Goal: Navigation & Orientation: Find specific page/section

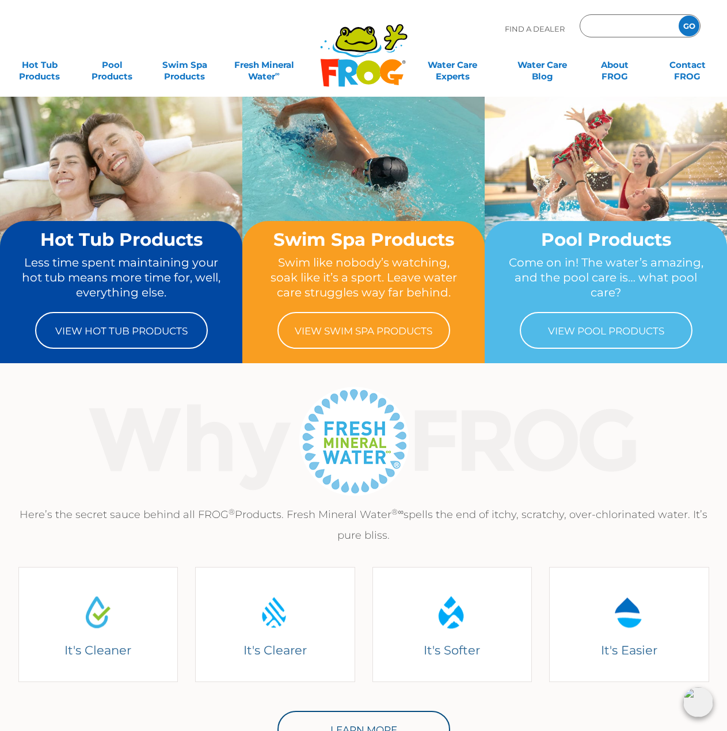
click at [607, 28] on input "Zip Code Form" at bounding box center [628, 26] width 78 height 17
type input "73078"
click at [685, 28] on input "GO" at bounding box center [689, 26] width 21 height 21
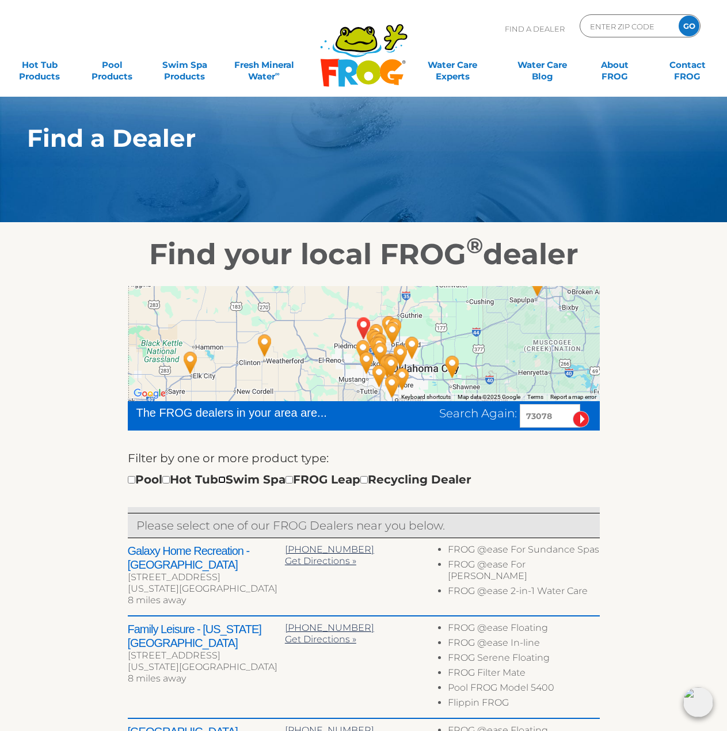
click at [226, 481] on input "checkbox" at bounding box center [221, 479] width 7 height 7
checkbox input "true"
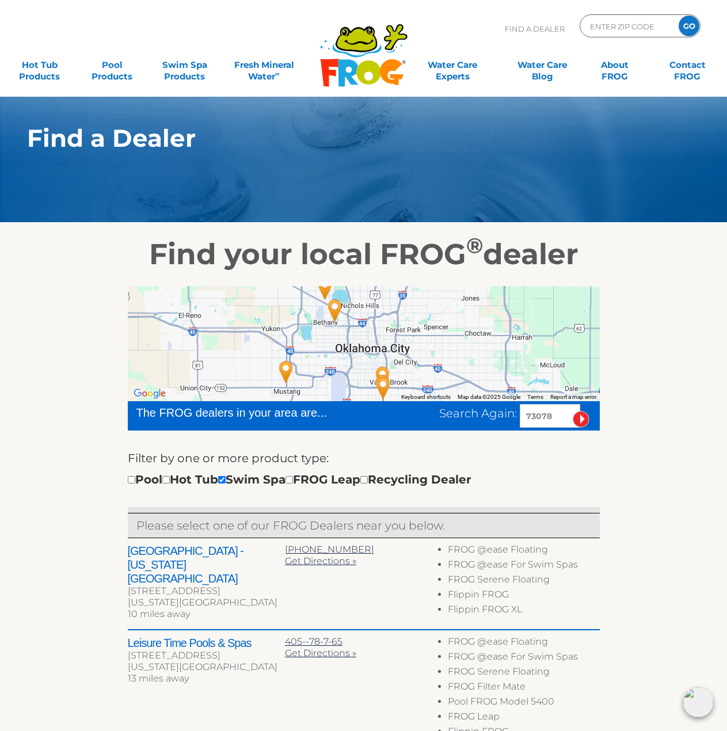
drag, startPoint x: 267, startPoint y: 341, endPoint x: 297, endPoint y: 280, distance: 67.9
click at [297, 280] on div "← Move left → Move right ↑ Move up ↓ Move down + Zoom in - Zoom out Home Jump l…" at bounding box center [364, 739] width 708 height 934
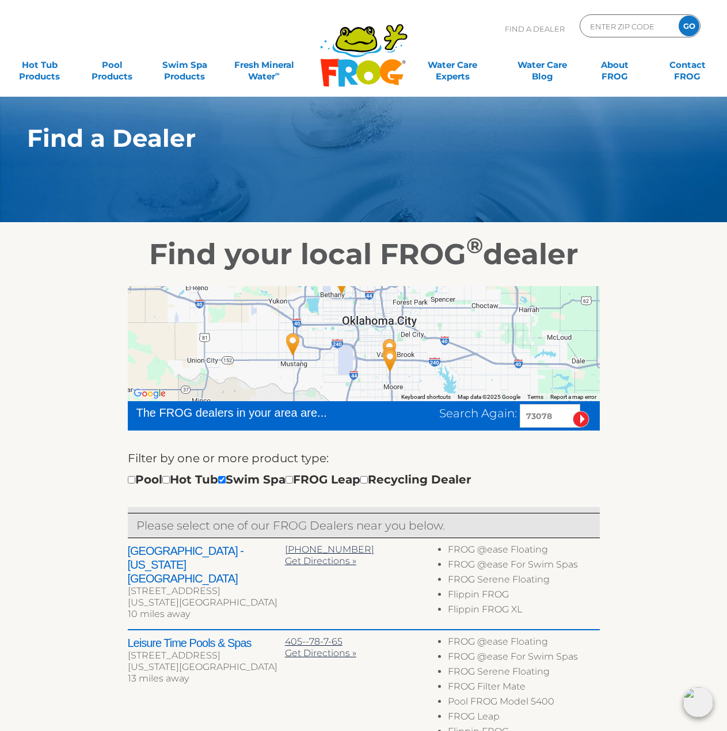
click at [295, 339] on img "Leslie's Poolmart, Inc. # 1072 - 19 miles away." at bounding box center [293, 344] width 26 height 31
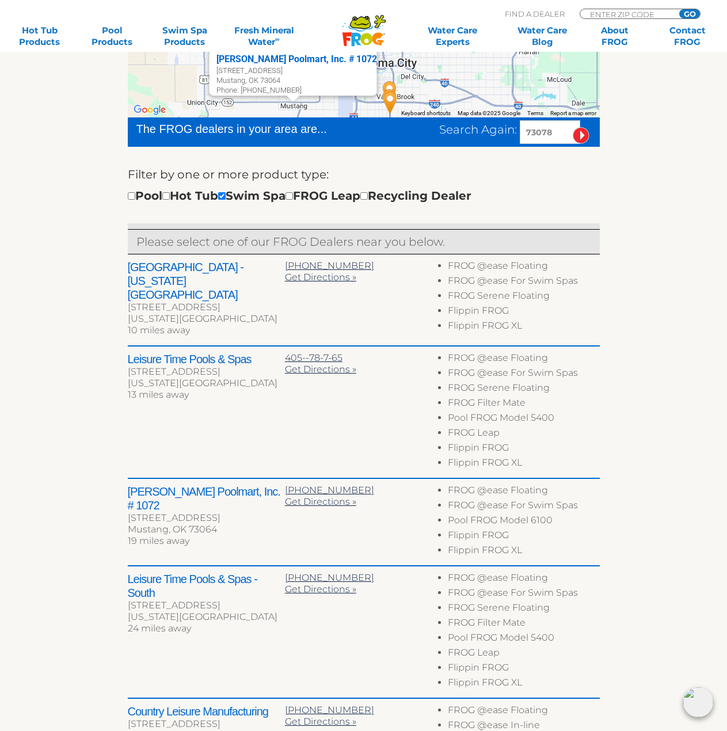
scroll to position [288, 0]
